Goal: Book appointment/travel/reservation

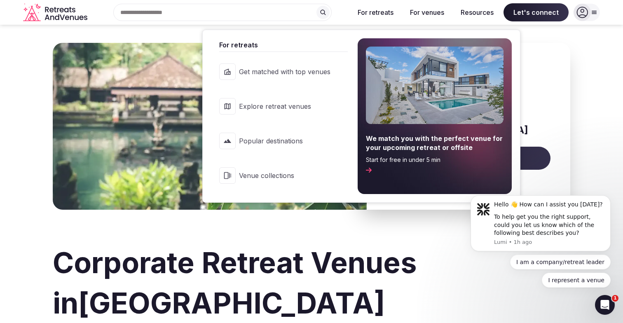
click at [285, 103] on span "Explore retreat venues" at bounding box center [285, 106] width 92 height 9
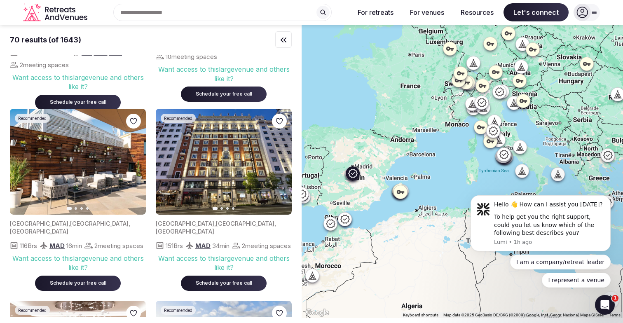
scroll to position [373, 0]
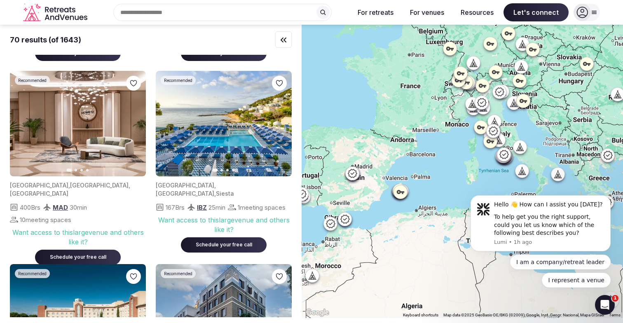
click at [231, 12] on div "Search Popular Destinations [GEOGRAPHIC_DATA], [GEOGRAPHIC_DATA] [GEOGRAPHIC_DA…" at bounding box center [219, 12] width 257 height 17
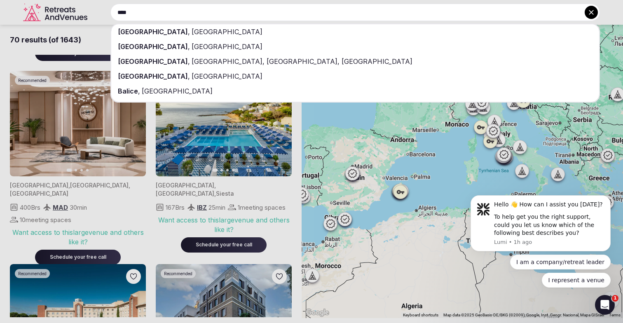
type input "****"
click at [126, 30] on span "[GEOGRAPHIC_DATA]" at bounding box center [153, 32] width 70 height 8
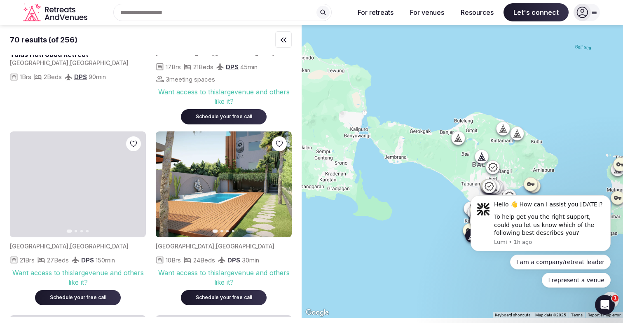
scroll to position [1451, 0]
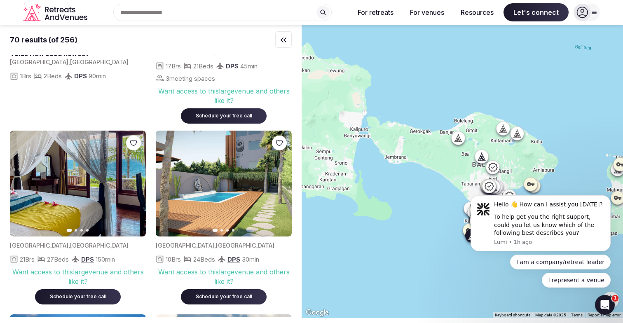
click at [279, 186] on icon "button" at bounding box center [280, 184] width 3 height 6
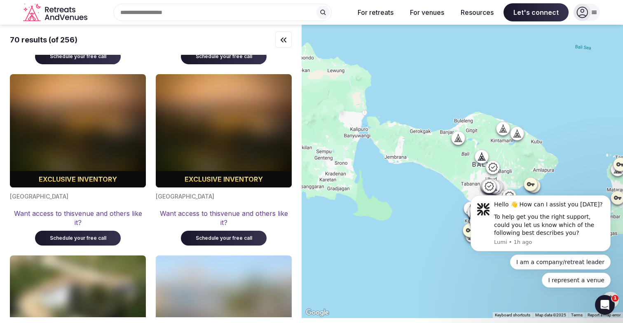
scroll to position [4893, 0]
